Goal: Task Accomplishment & Management: Manage account settings

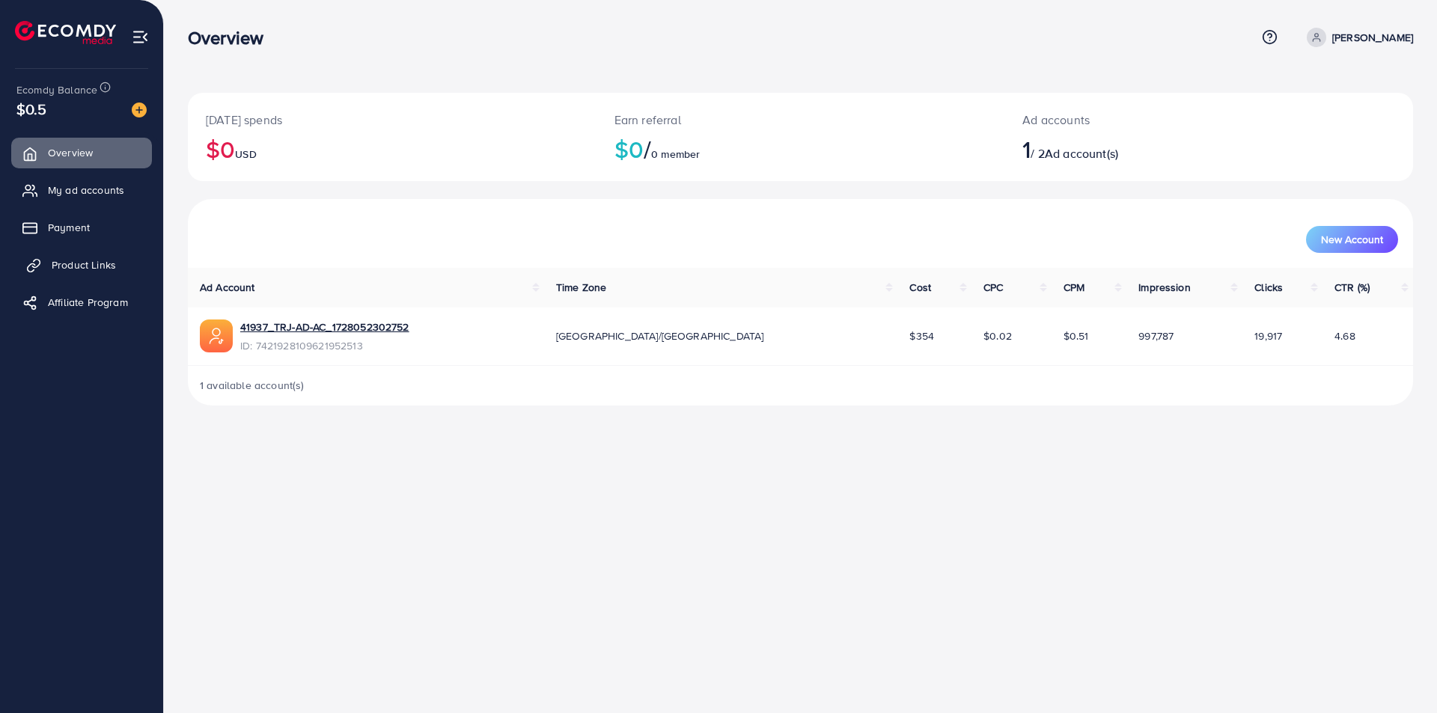
click at [94, 266] on span "Product Links" at bounding box center [84, 264] width 64 height 15
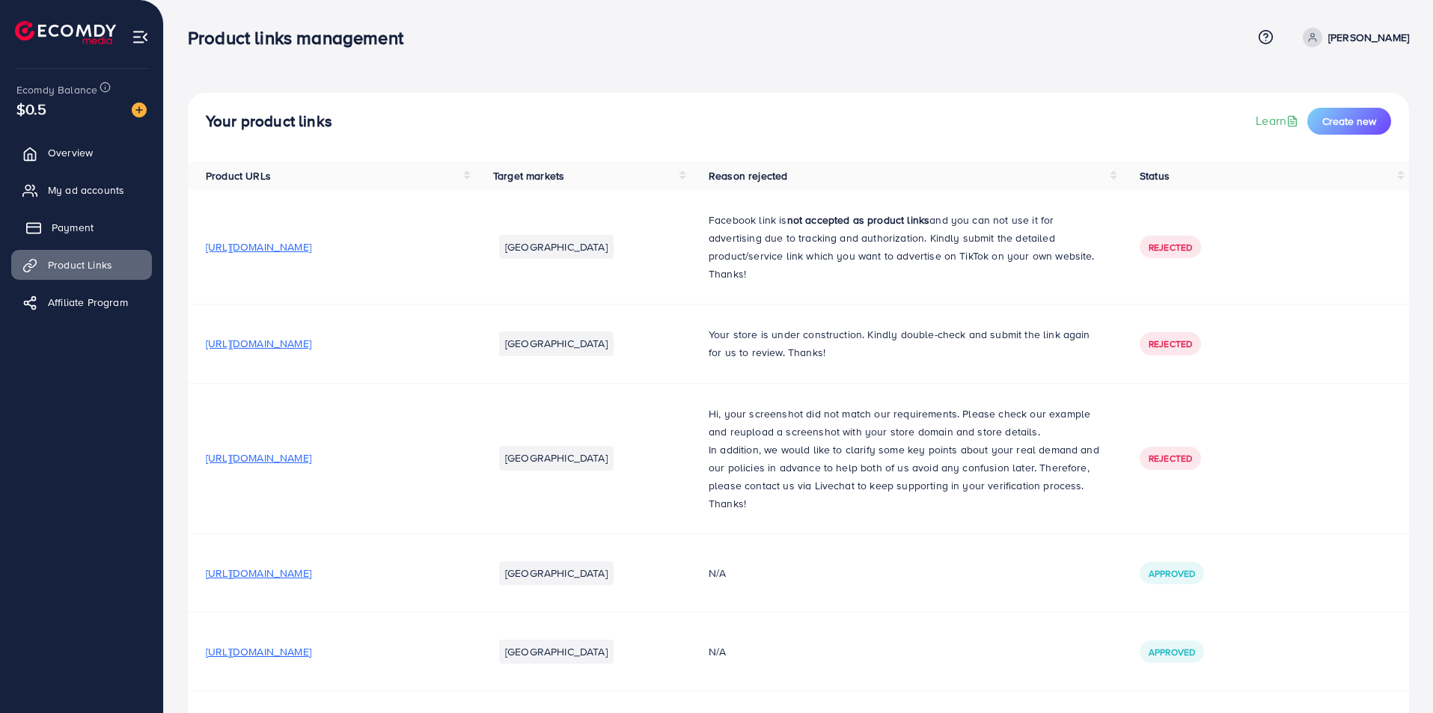
click at [91, 230] on link "Payment" at bounding box center [81, 228] width 141 height 30
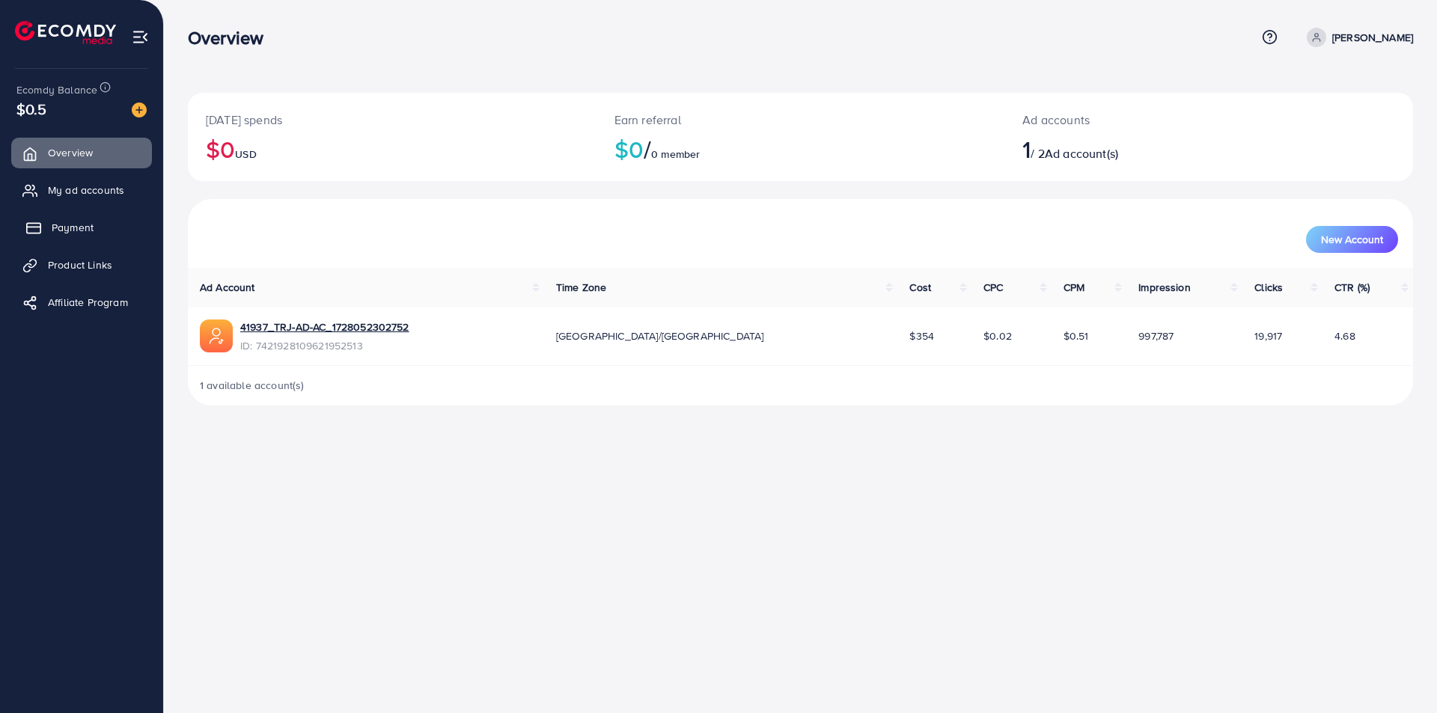
click at [58, 231] on span "Payment" at bounding box center [73, 227] width 42 height 15
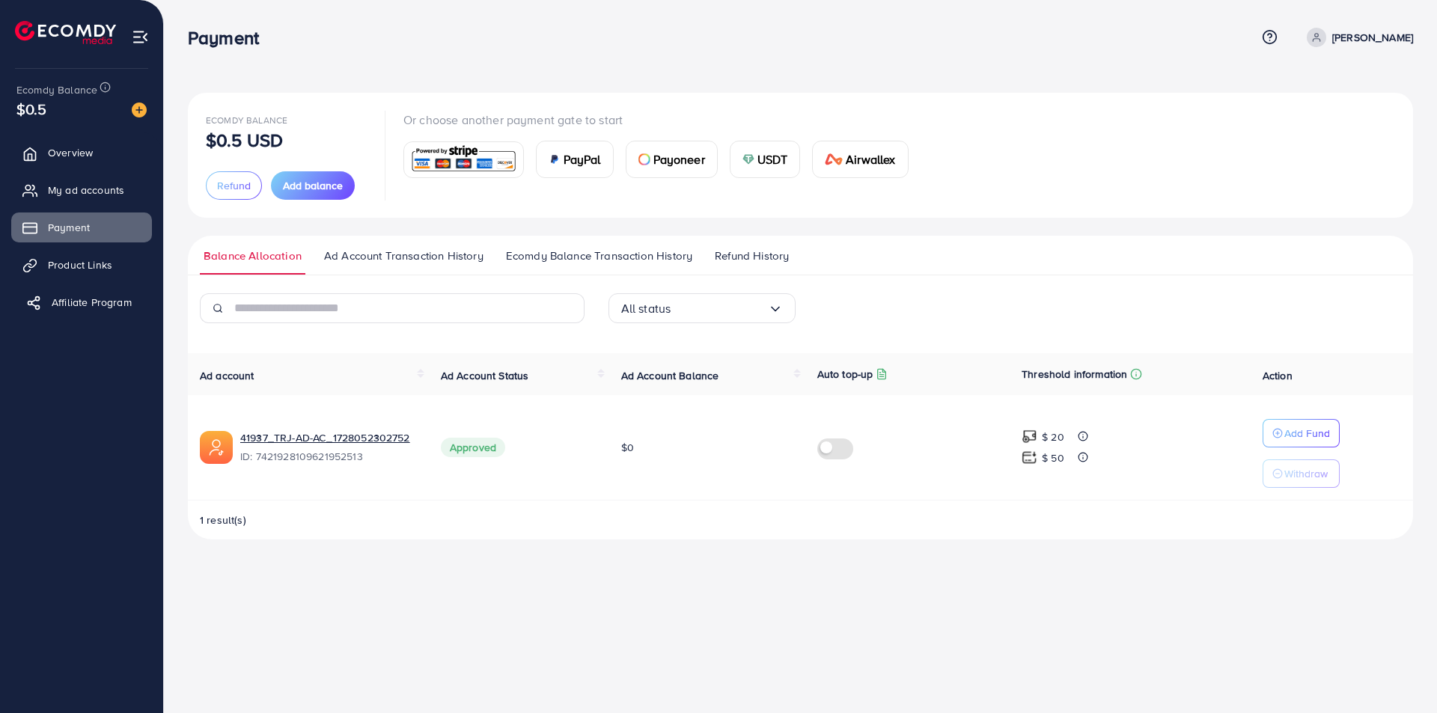
click at [97, 303] on span "Affiliate Program" at bounding box center [92, 302] width 80 height 15
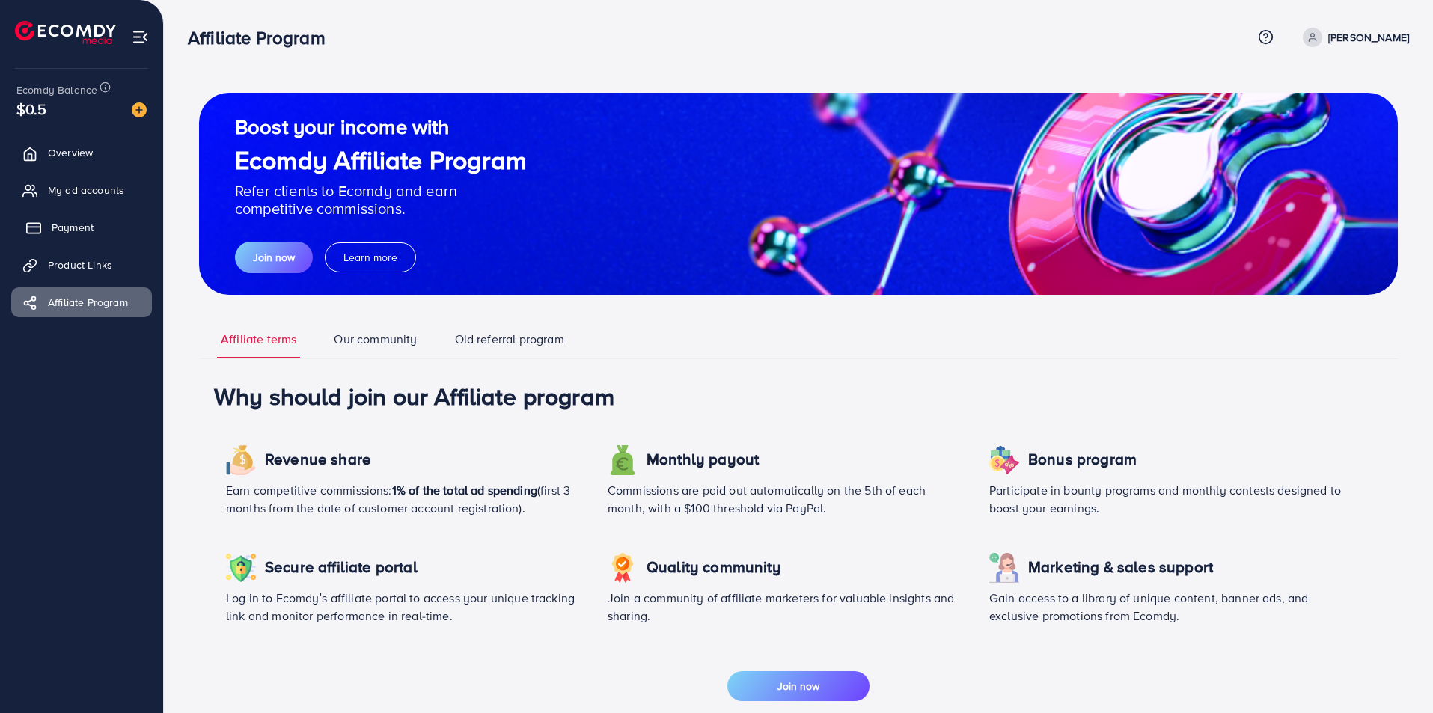
click at [70, 222] on span "Payment" at bounding box center [73, 227] width 42 height 15
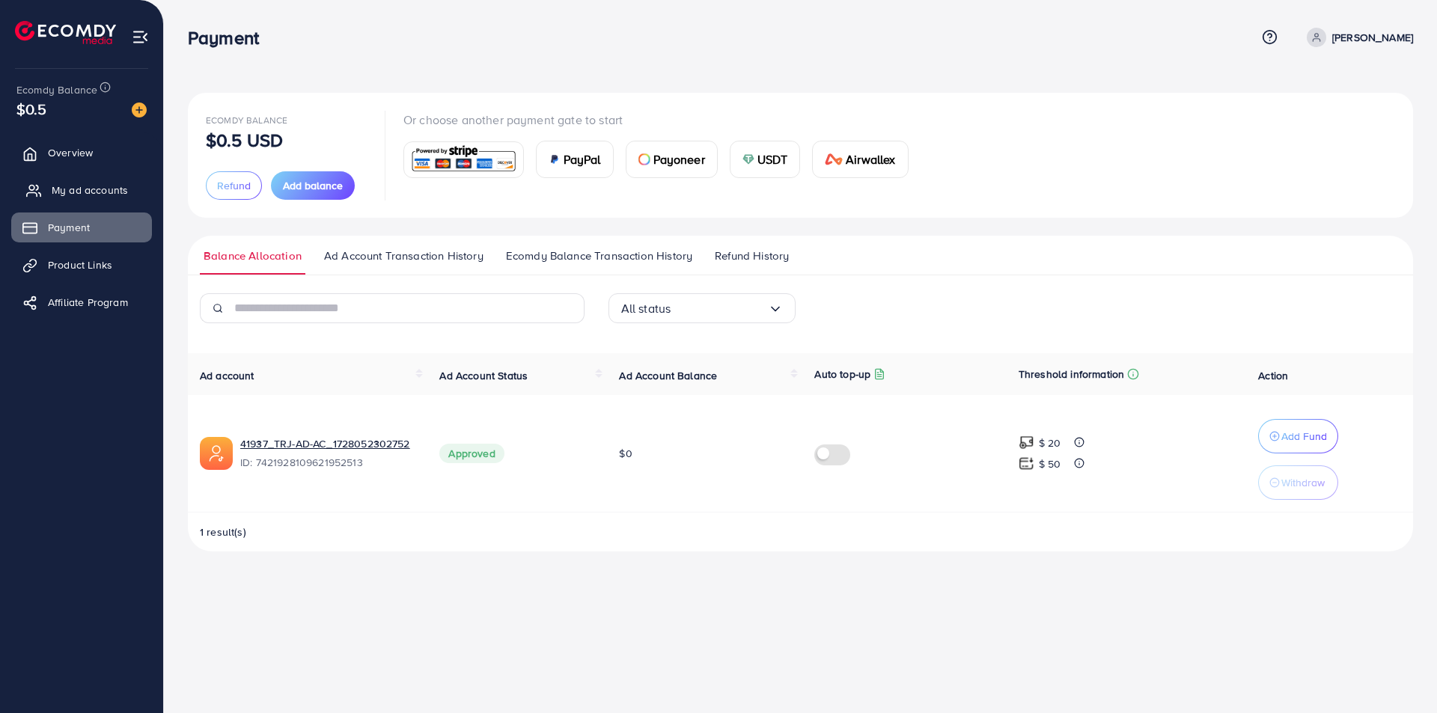
click at [79, 187] on span "My ad accounts" at bounding box center [90, 190] width 76 height 15
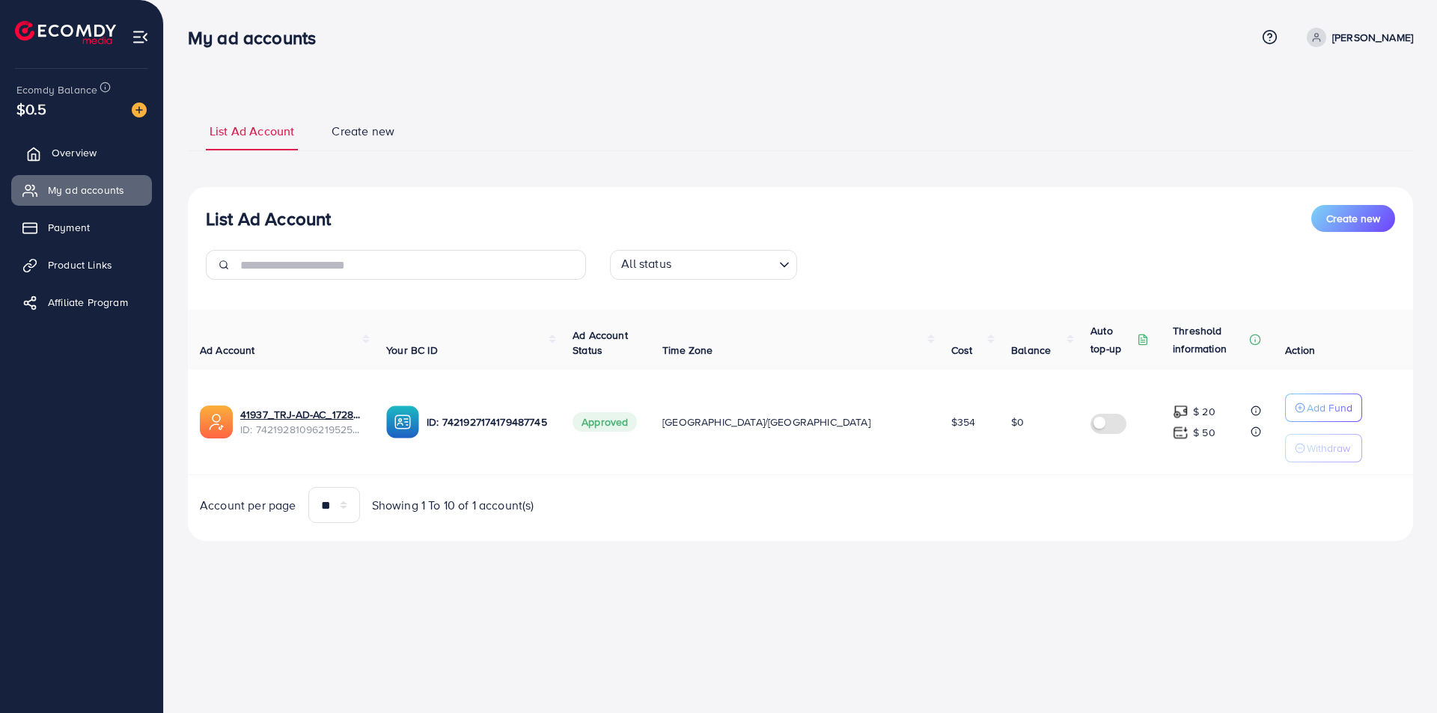
click at [80, 153] on span "Overview" at bounding box center [74, 152] width 45 height 15
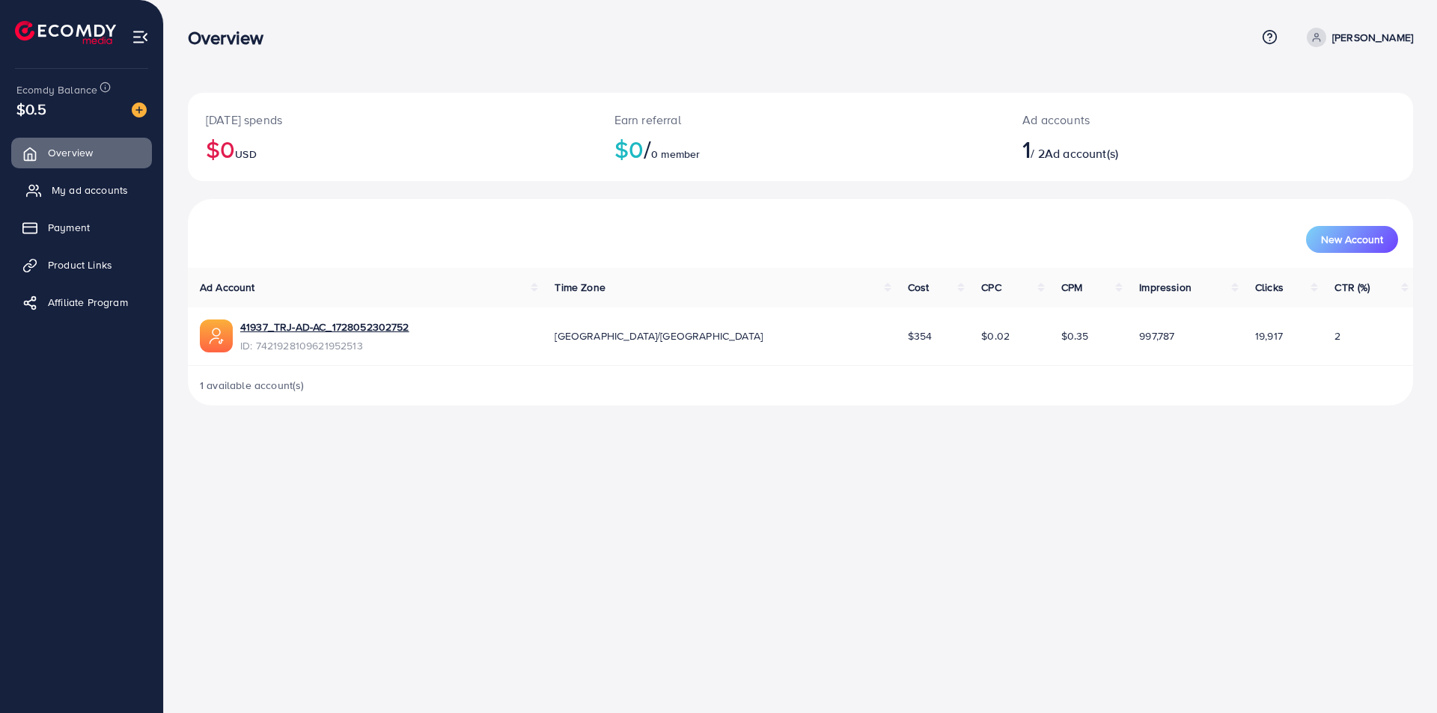
click at [57, 190] on span "My ad accounts" at bounding box center [90, 190] width 76 height 15
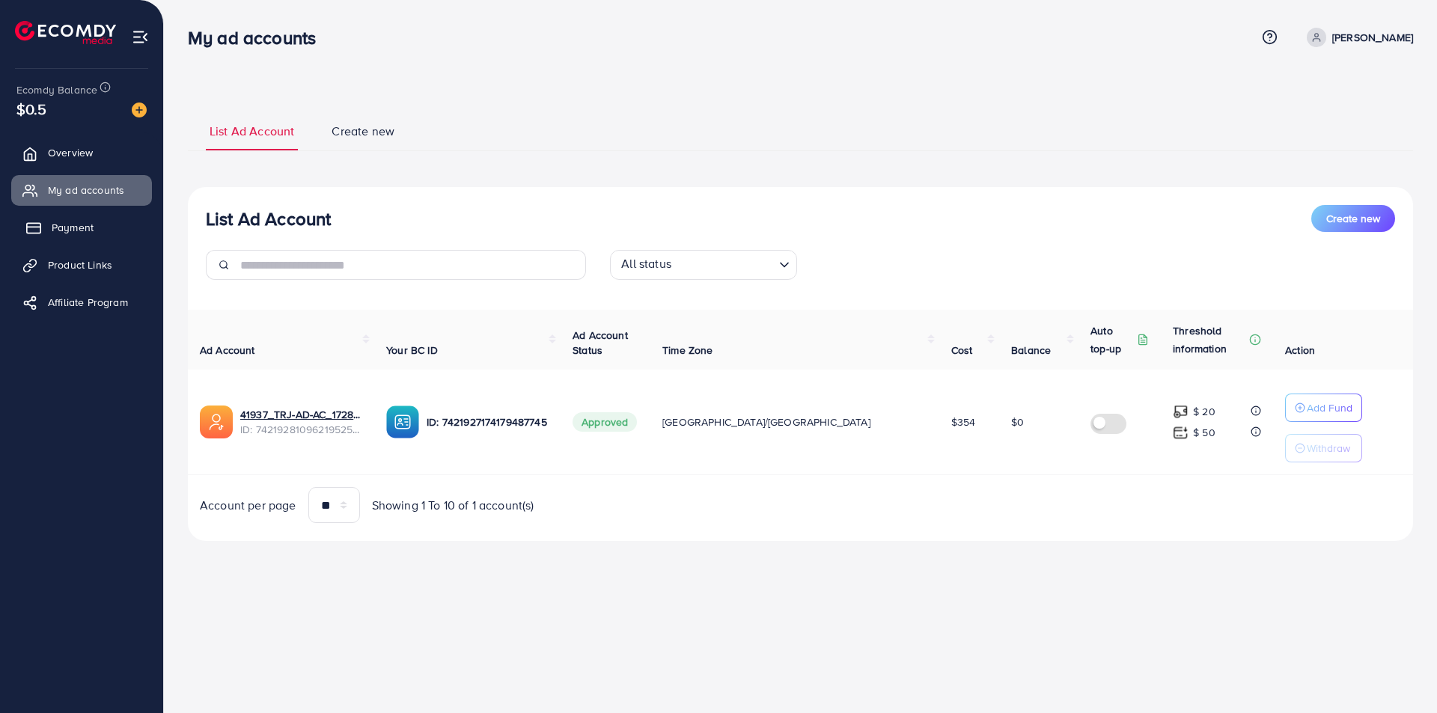
click at [67, 225] on span "Payment" at bounding box center [73, 227] width 42 height 15
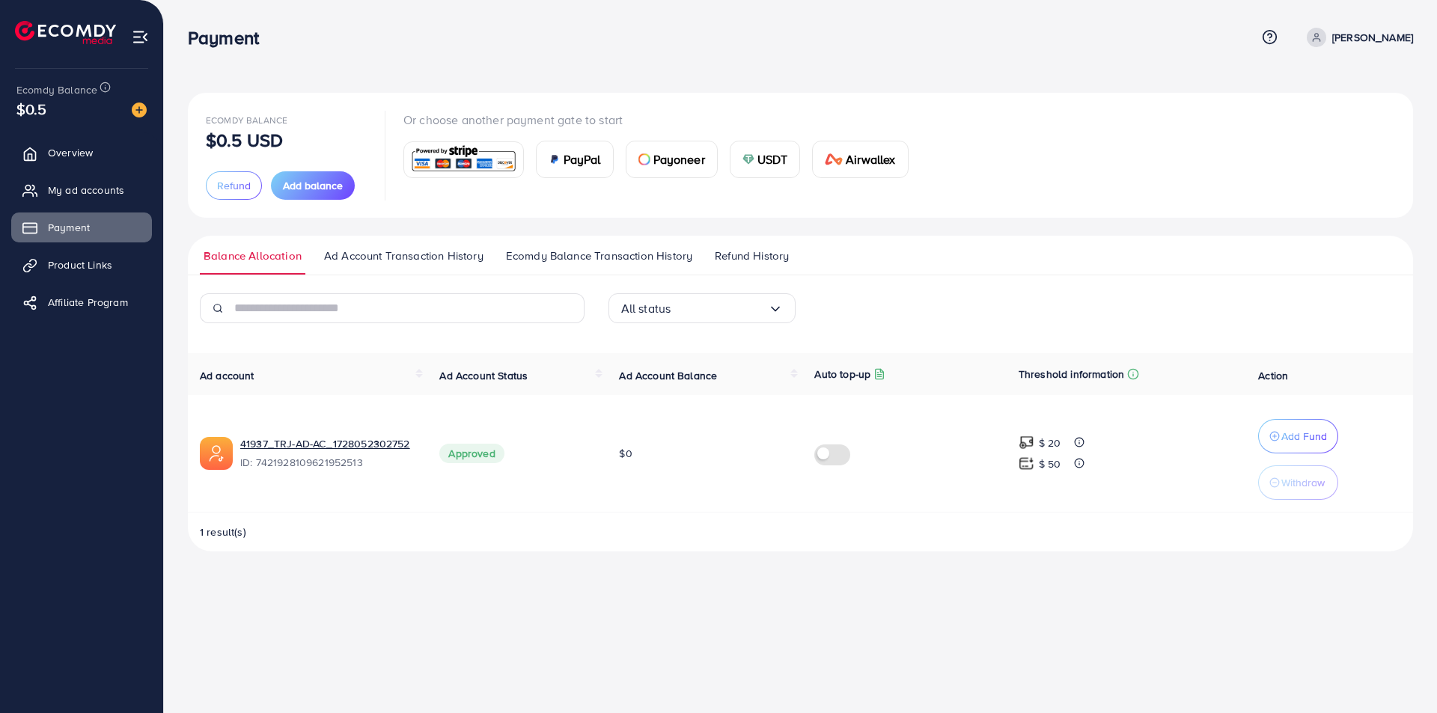
click at [142, 34] on img at bounding box center [140, 36] width 17 height 17
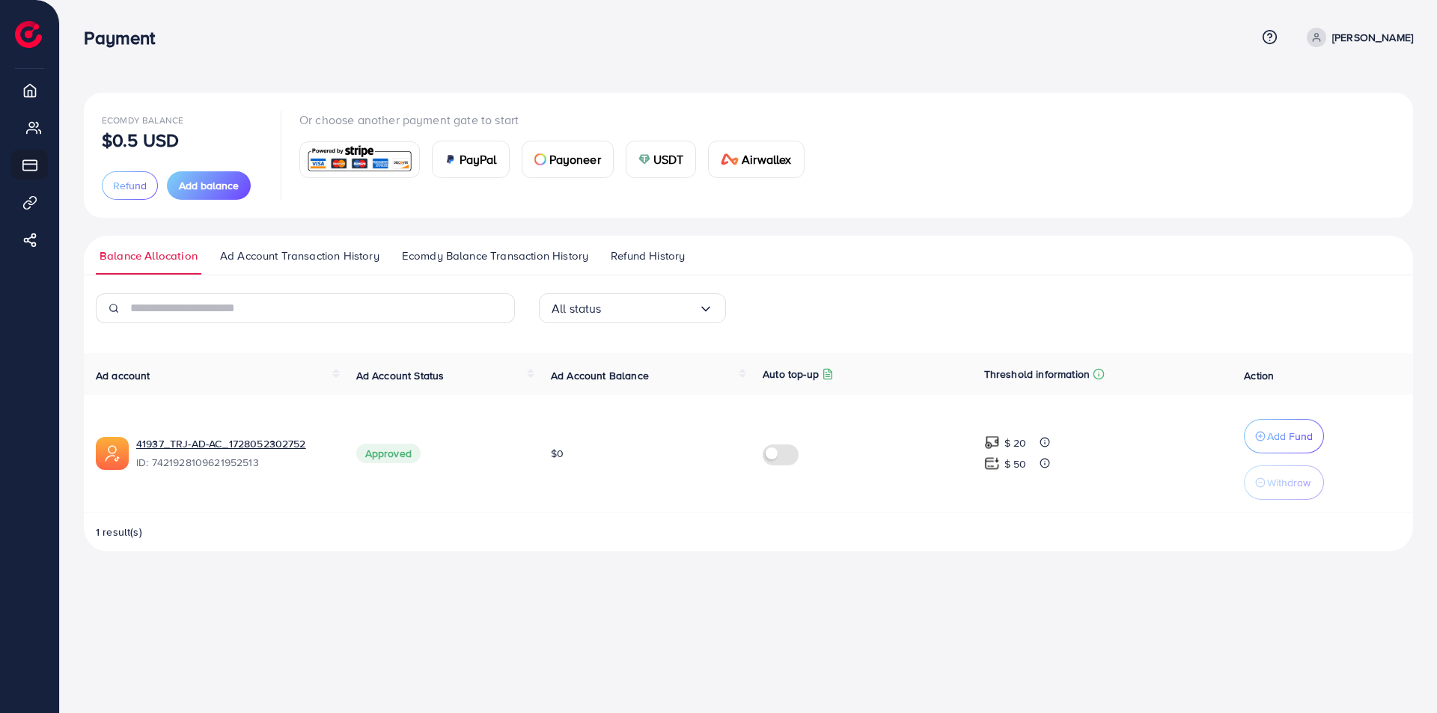
click at [52, 128] on span "My ad accounts" at bounding box center [52, 127] width 0 height 15
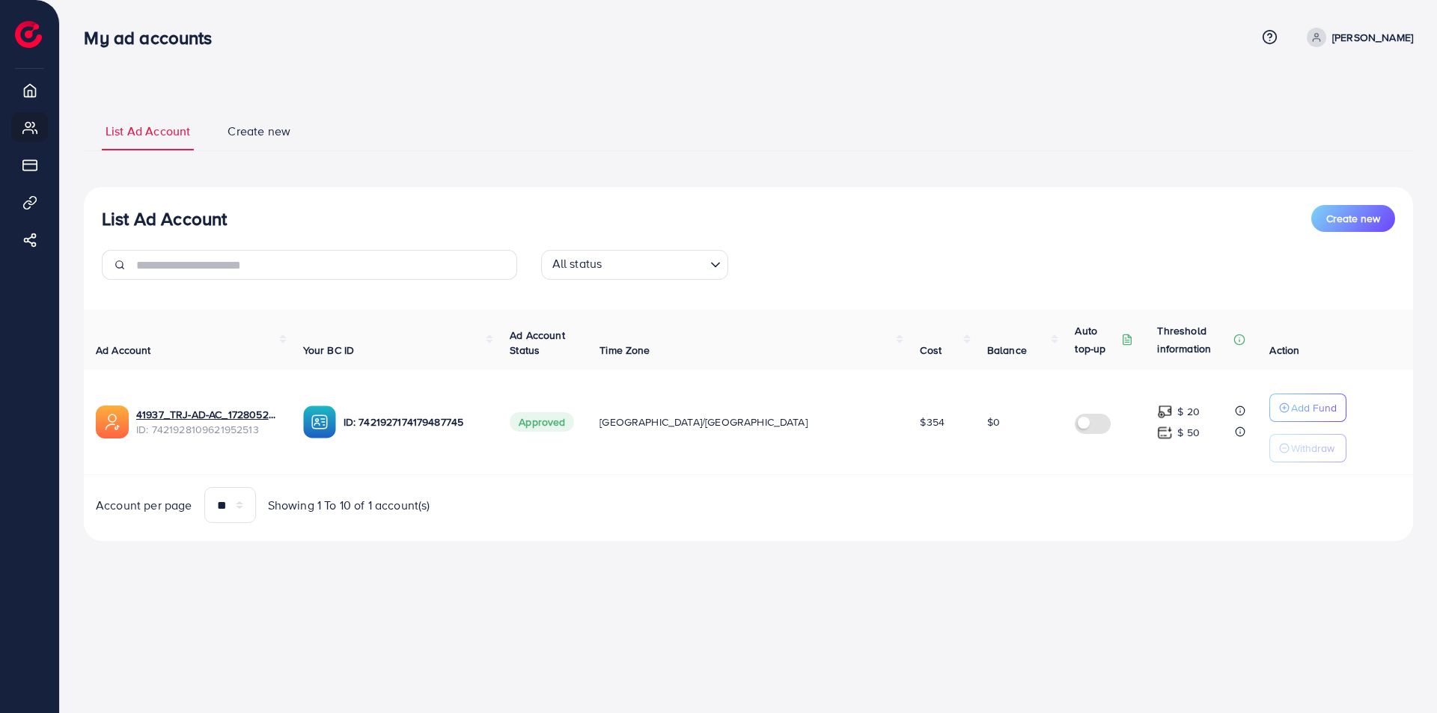
click at [1360, 36] on p "[PERSON_NAME]" at bounding box center [1372, 37] width 81 height 18
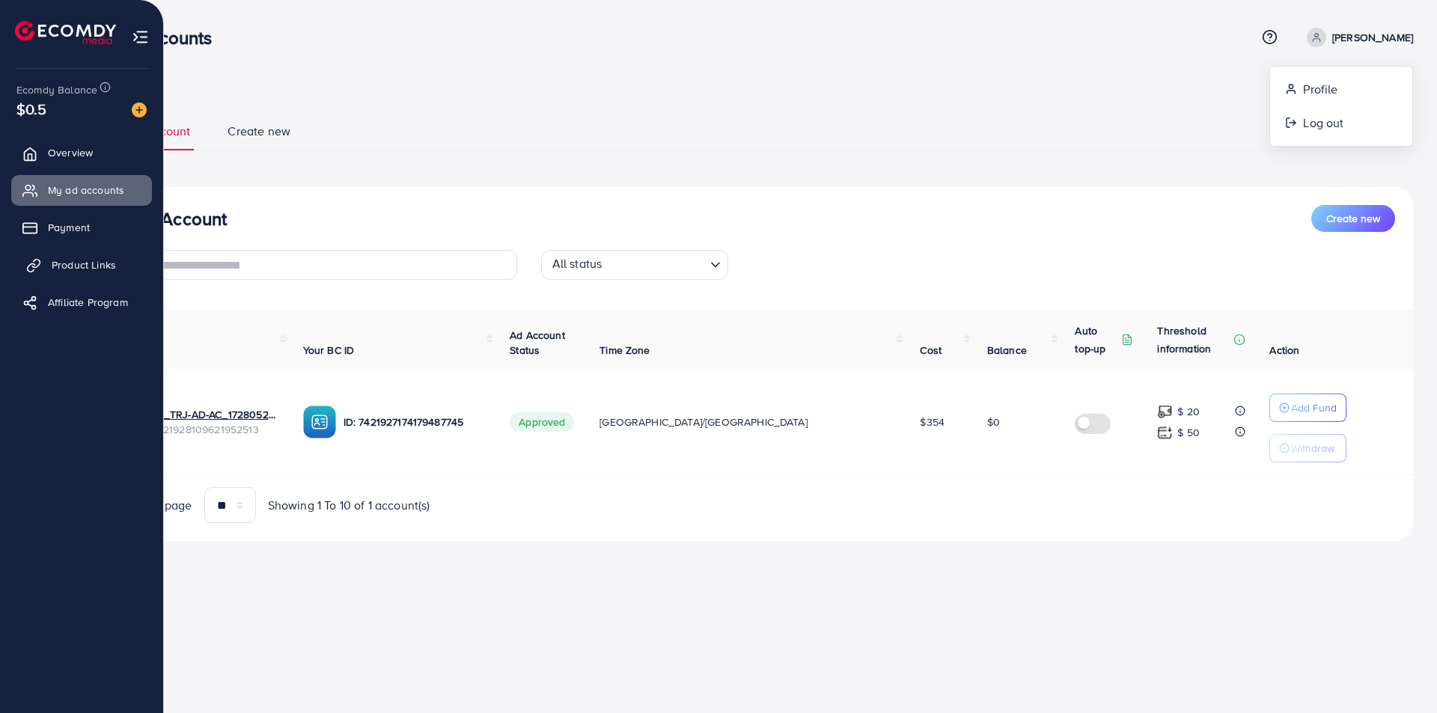
click at [79, 263] on span "Product Links" at bounding box center [84, 264] width 64 height 15
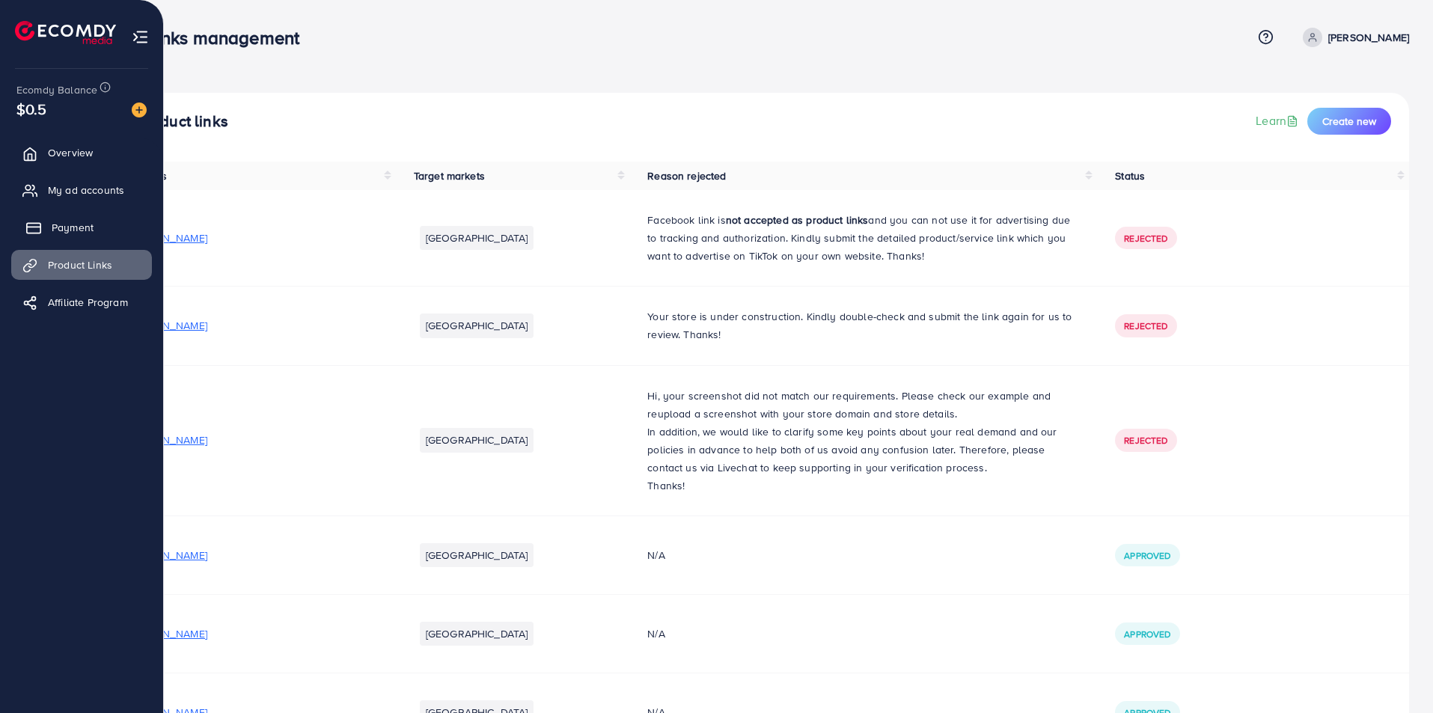
click at [80, 230] on span "Payment" at bounding box center [73, 227] width 42 height 15
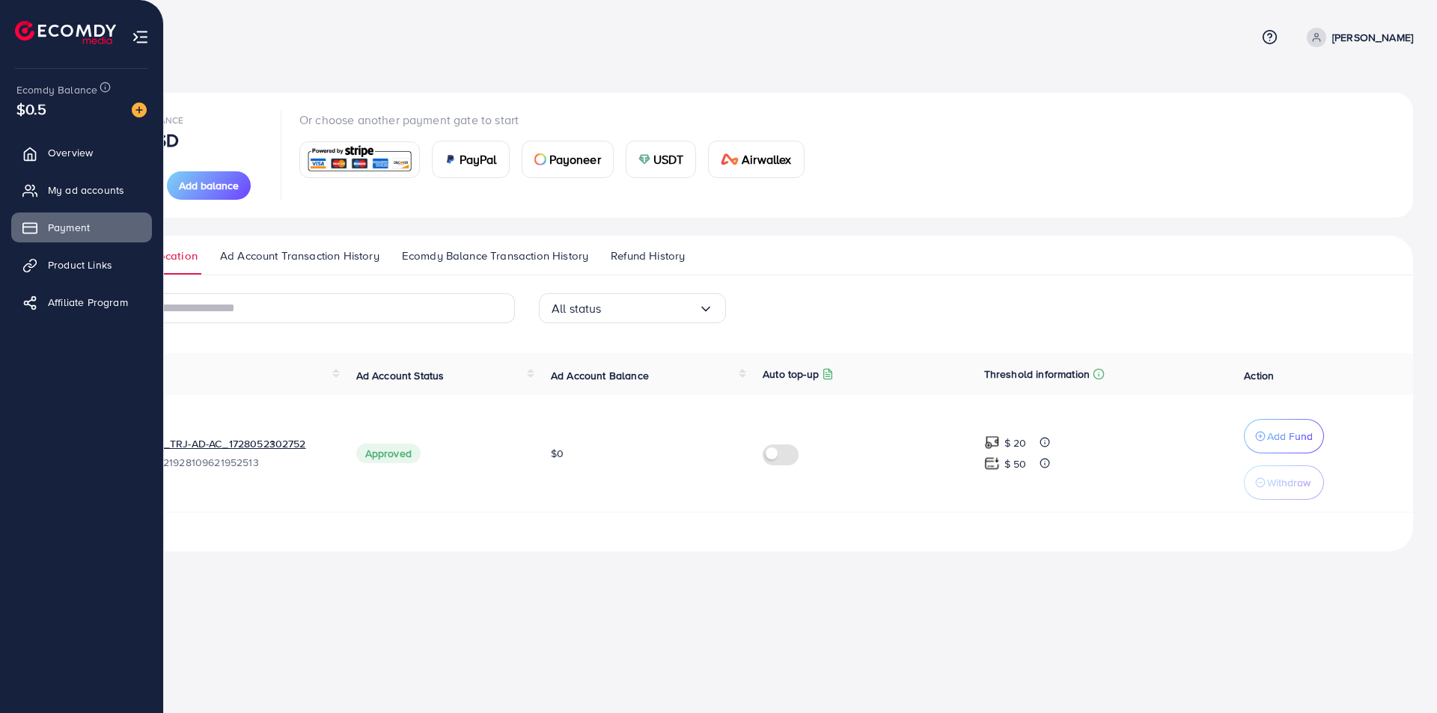
click at [50, 169] on ul "Overview My ad accounts Payment Product Links Affiliate Program" at bounding box center [81, 235] width 163 height 195
click at [58, 156] on span "Overview" at bounding box center [74, 152] width 45 height 15
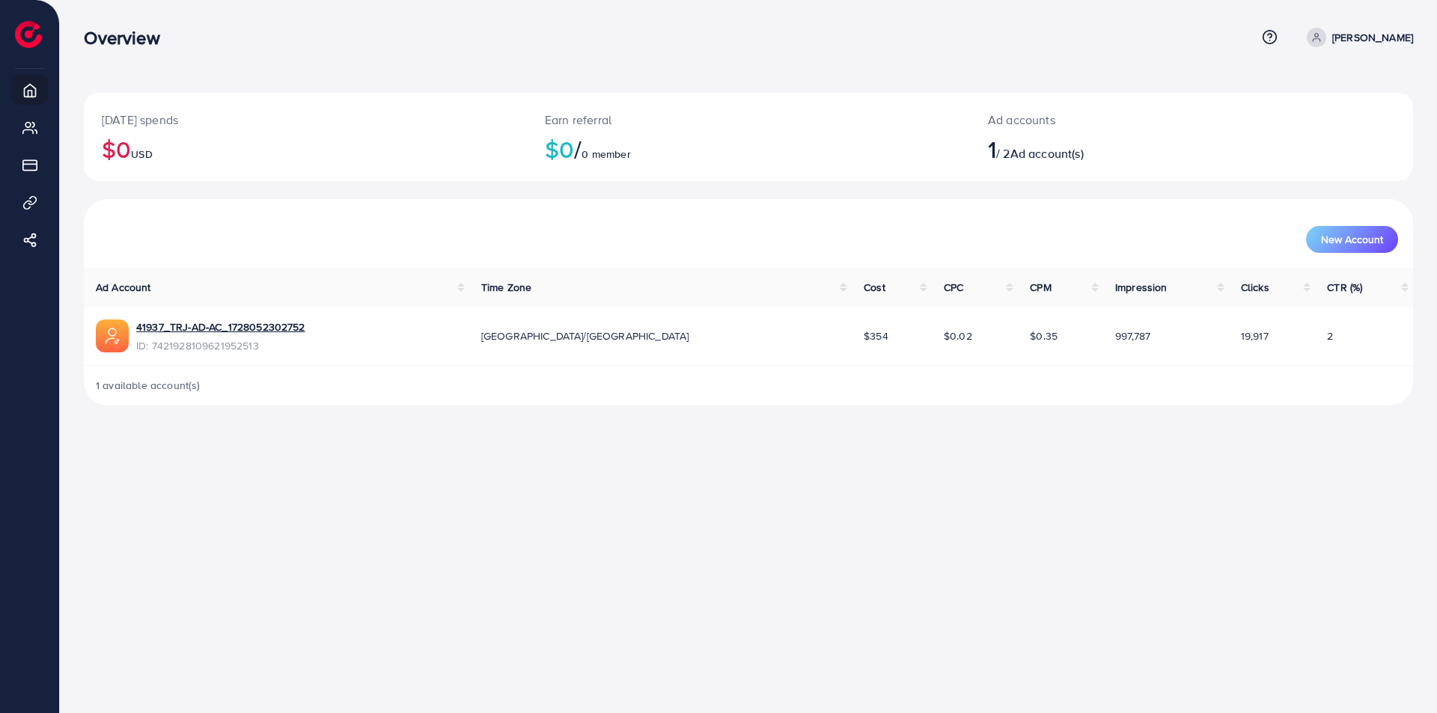
drag, startPoint x: 513, startPoint y: 196, endPoint x: 474, endPoint y: 213, distance: 42.3
click at [514, 197] on div "[DATE] spends $0 USD Earn referral $0 / 0 member Ad accounts 1 / 2 Ad account(s)" at bounding box center [748, 146] width 1329 height 106
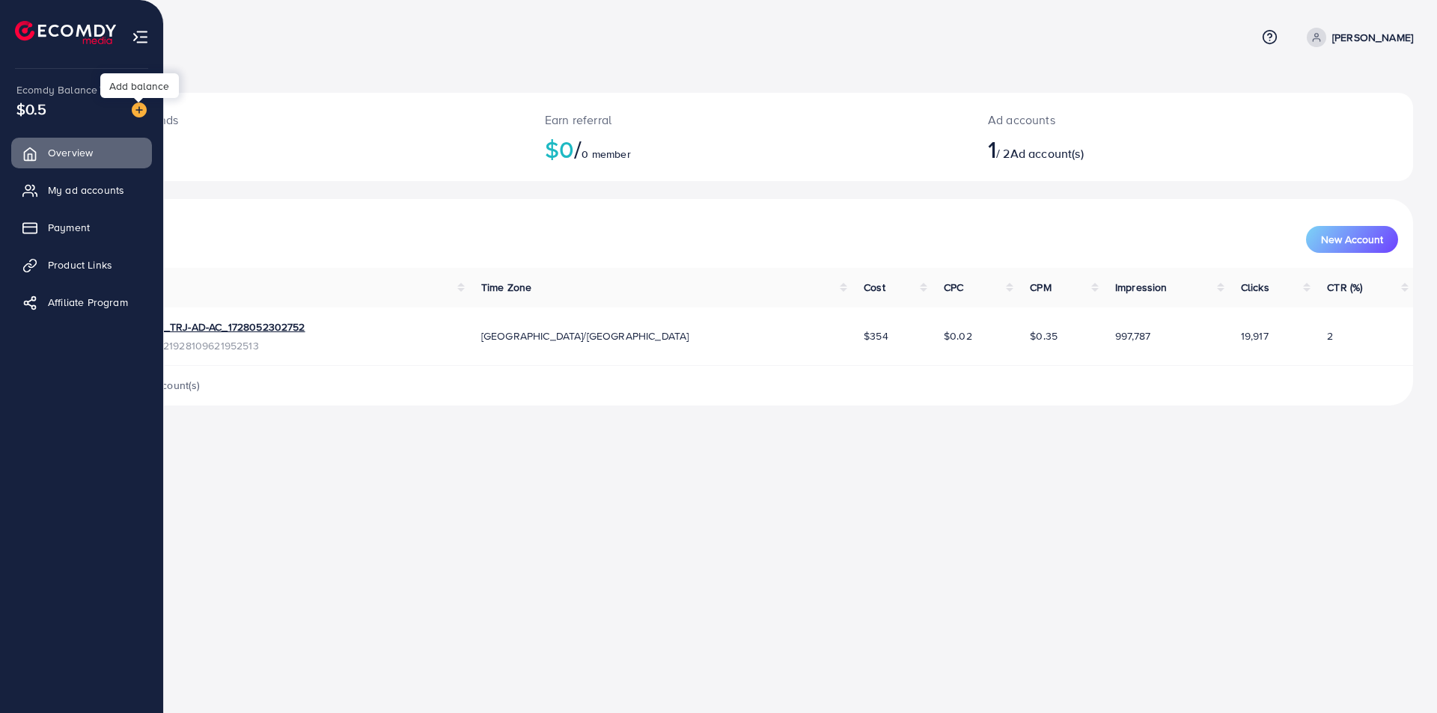
click at [141, 106] on img at bounding box center [139, 110] width 15 height 15
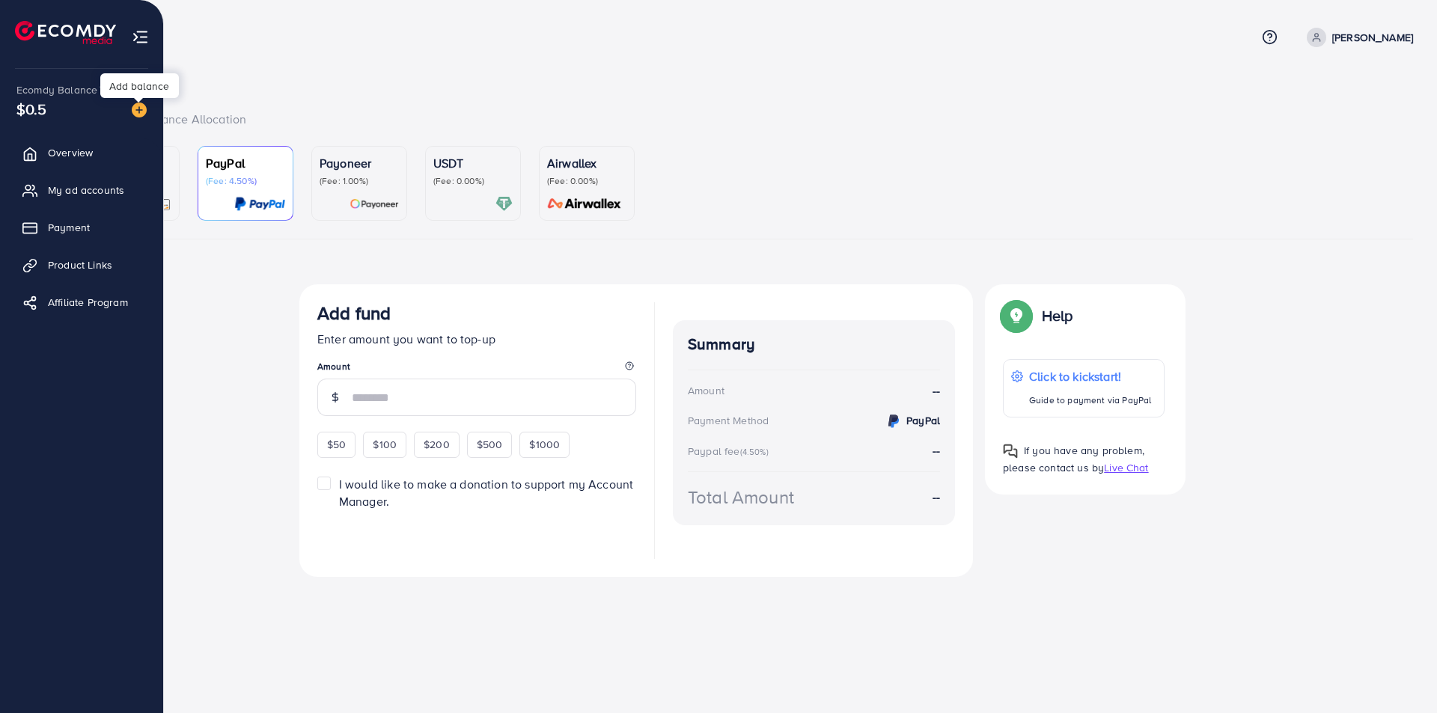
click at [47, 107] on div "$0.5" at bounding box center [81, 109] width 130 height 22
click at [56, 235] on span "Payment" at bounding box center [73, 227] width 42 height 15
